Goal: Task Accomplishment & Management: Manage account settings

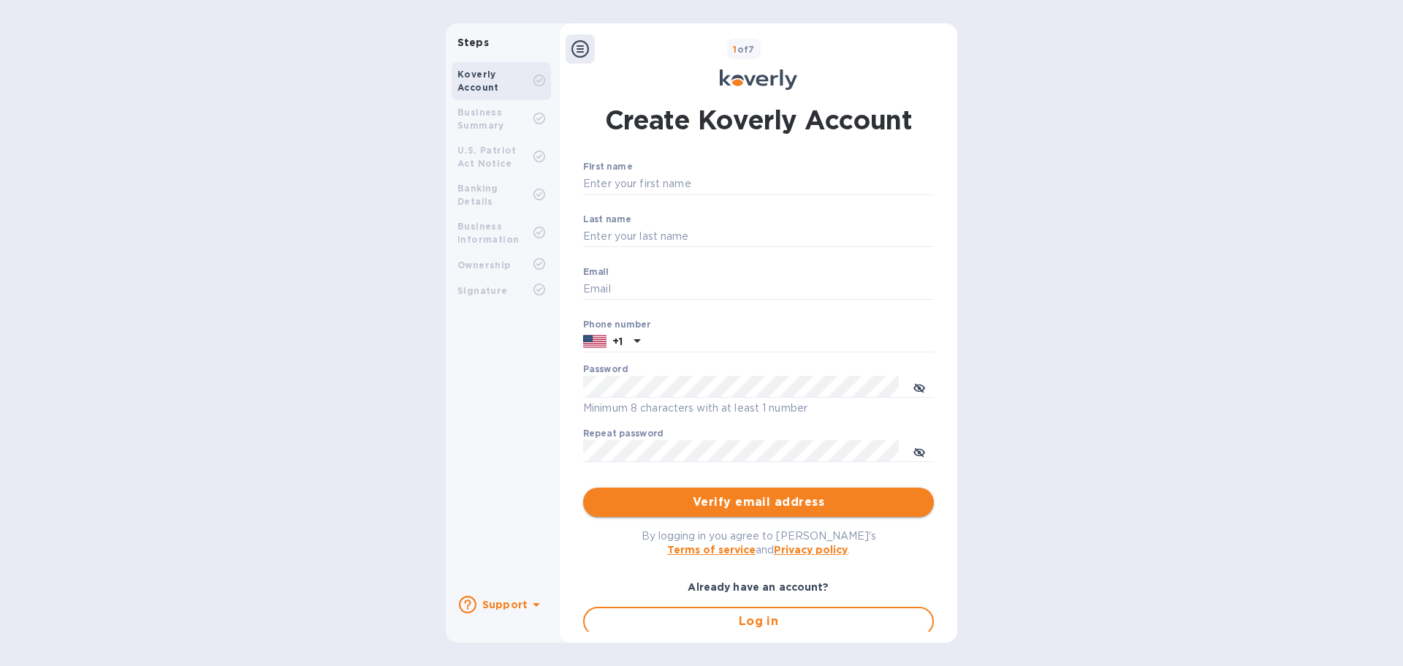
type input "accounting@ascendexusa.com"
click at [622, 500] on span "Verify email address" at bounding box center [758, 502] width 327 height 18
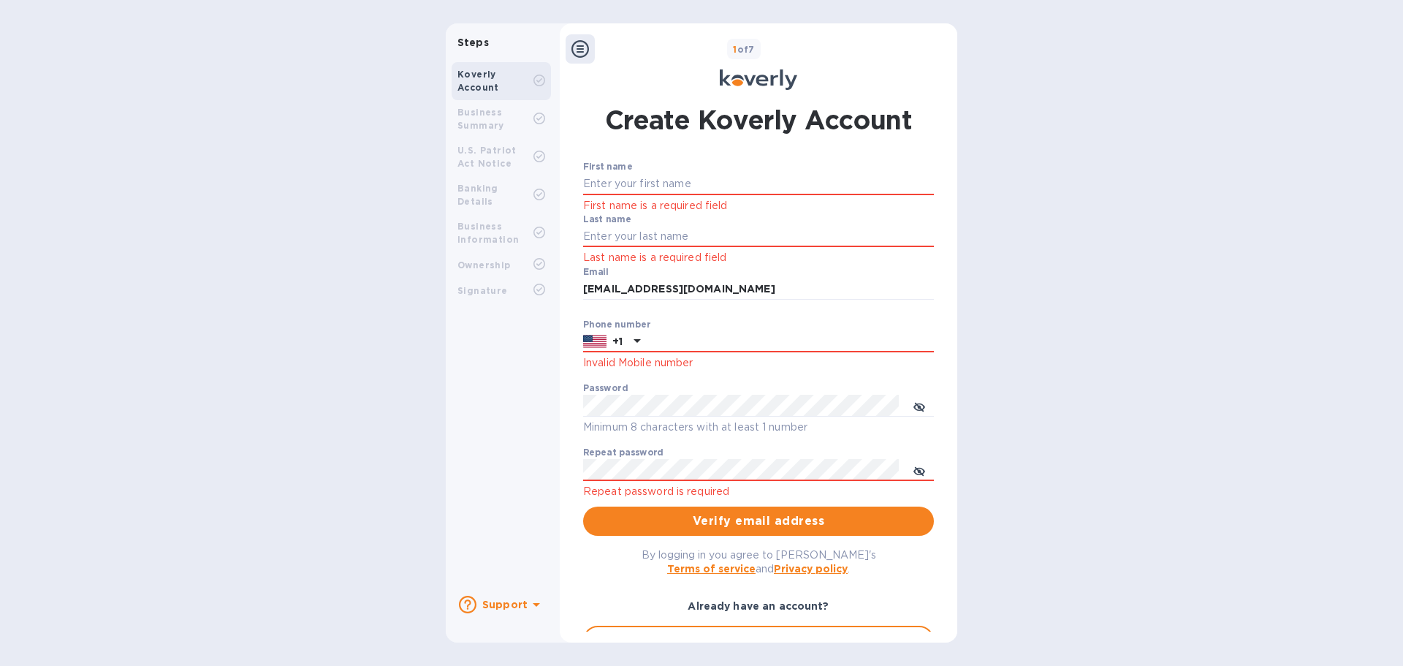
click at [793, 637] on div "1 of 7 Create Koverly Account First name First name is a required field Last na…" at bounding box center [758, 332] width 397 height 619
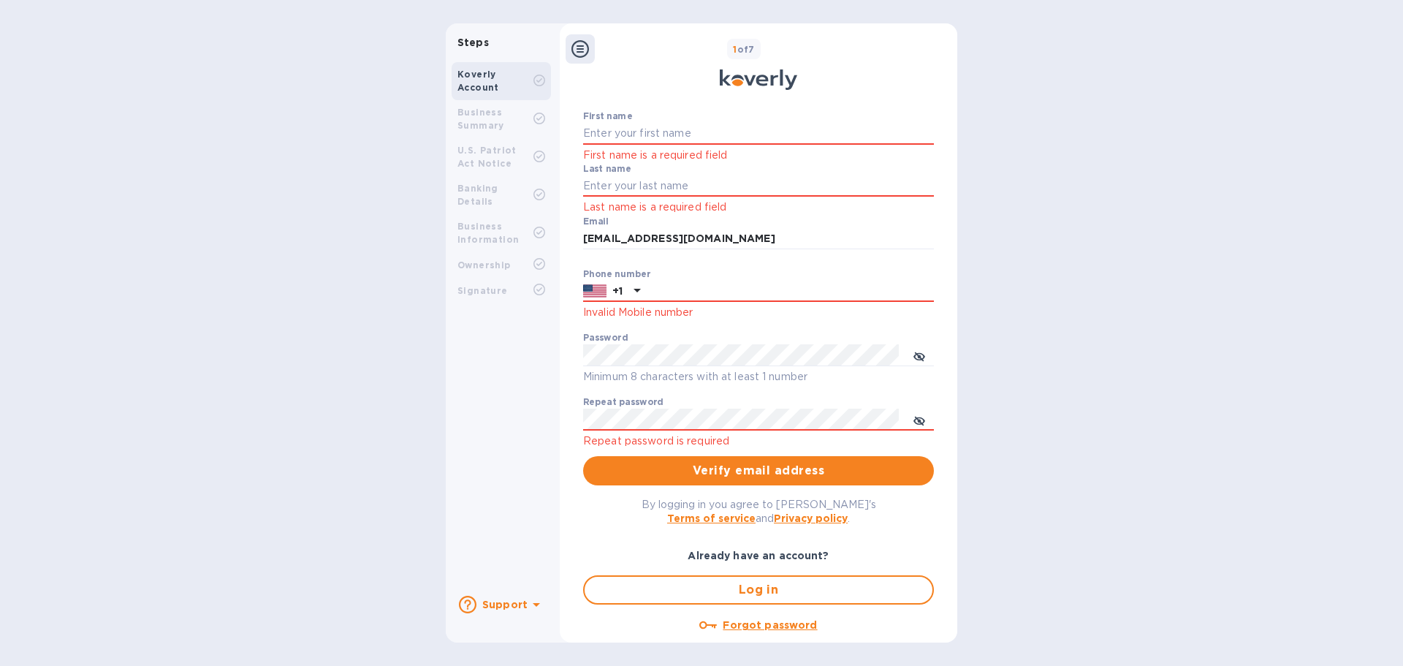
scroll to position [67, 0]
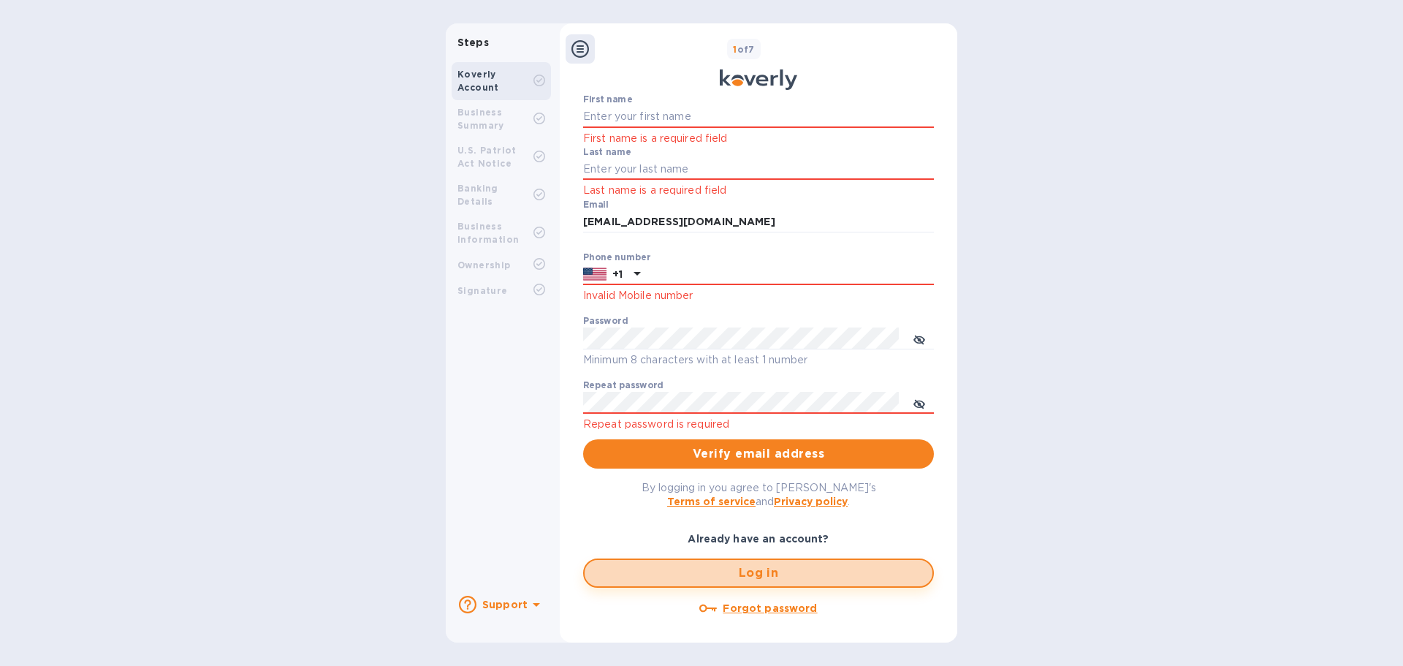
click at [751, 576] on span "Log in" at bounding box center [758, 573] width 324 height 18
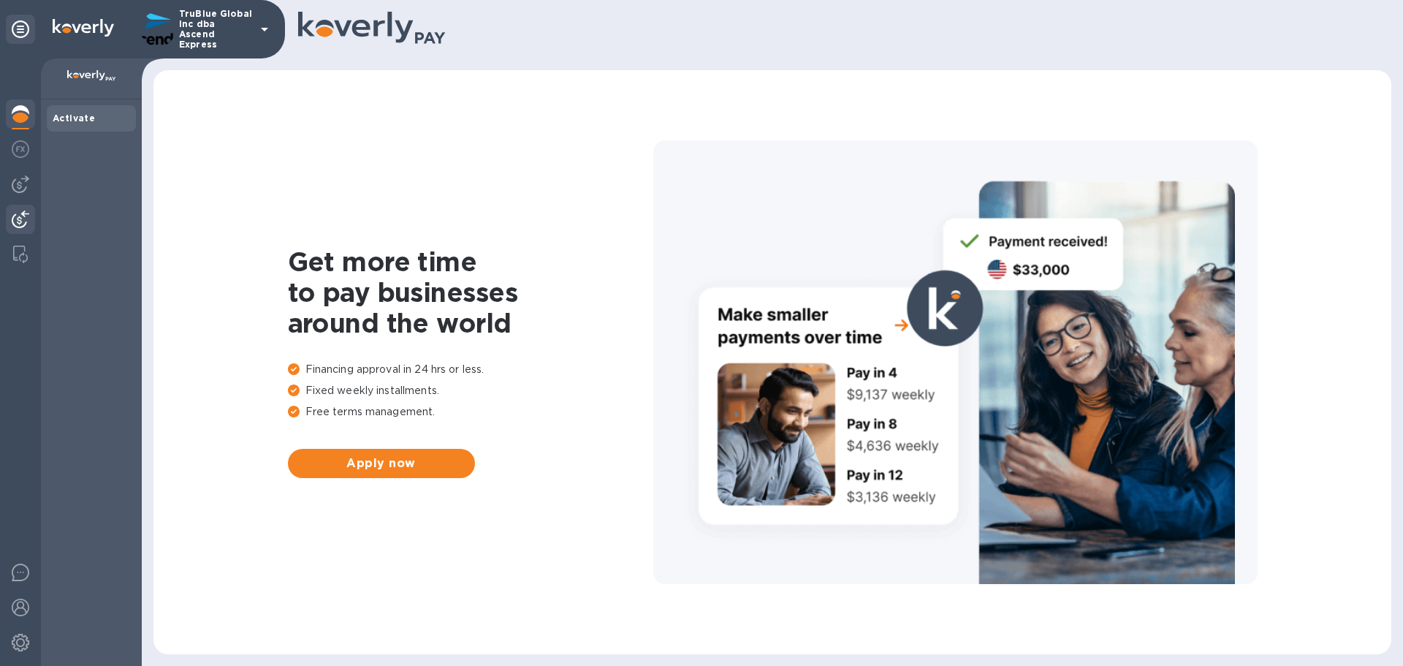
click at [13, 220] on img at bounding box center [21, 219] width 18 height 18
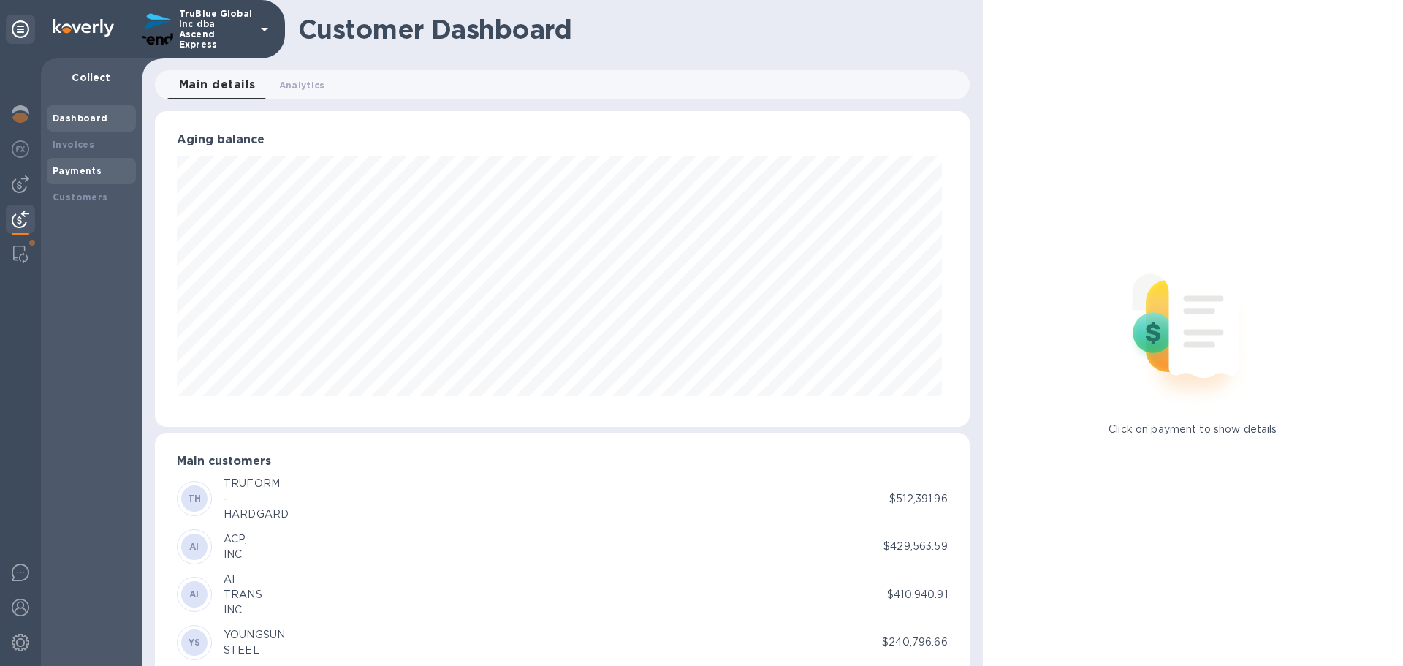
scroll to position [730315, 729822]
click at [69, 169] on b "Payments" at bounding box center [77, 170] width 49 height 11
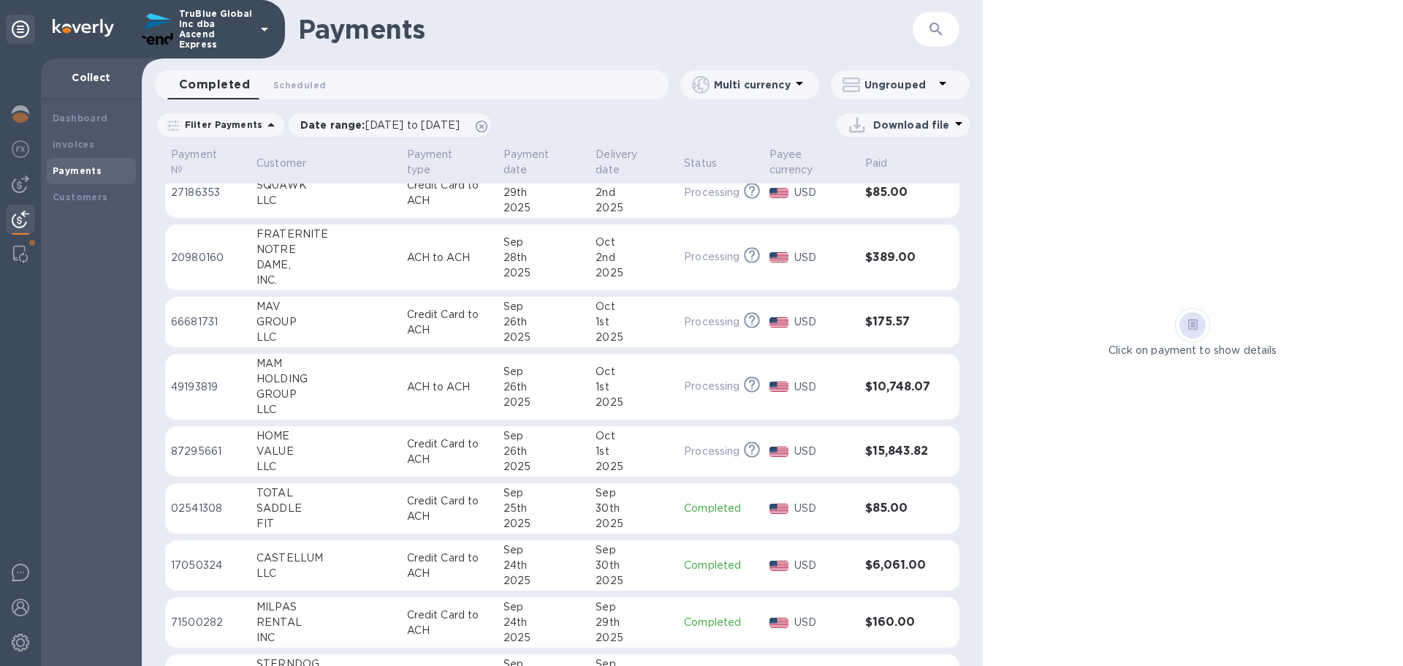
scroll to position [130, 0]
